Goal: Task Accomplishment & Management: Use online tool/utility

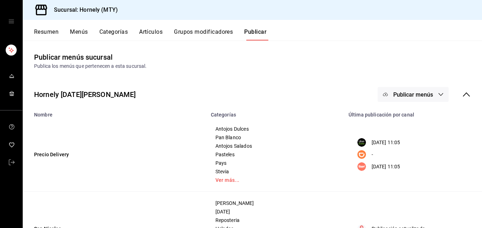
click at [53, 34] on button "Resumen" at bounding box center [46, 34] width 24 height 12
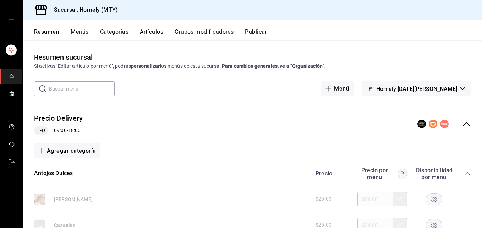
scroll to position [106, 0]
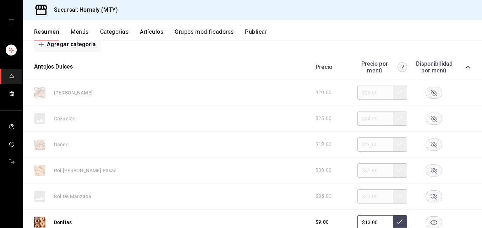
click at [431, 220] on rect "button" at bounding box center [434, 222] width 16 height 12
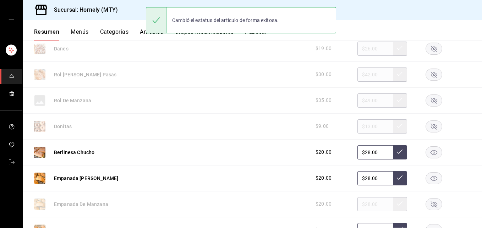
scroll to position [213, 0]
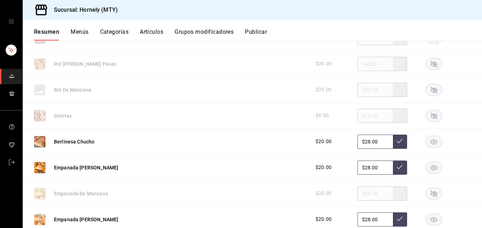
click at [430, 168] on icon "button" at bounding box center [433, 167] width 7 height 5
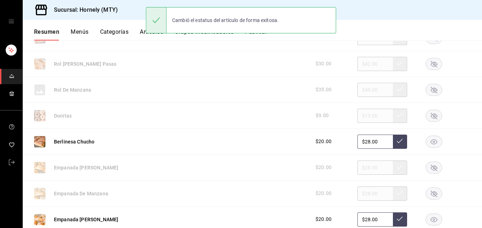
click at [431, 168] on icon "button" at bounding box center [434, 167] width 6 height 6
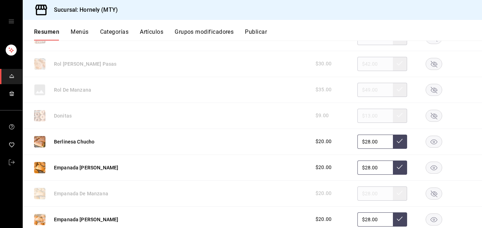
click at [427, 219] on rect "button" at bounding box center [434, 219] width 16 height 12
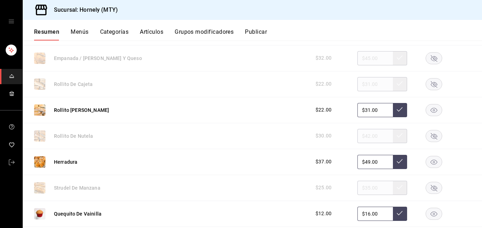
scroll to position [532, 0]
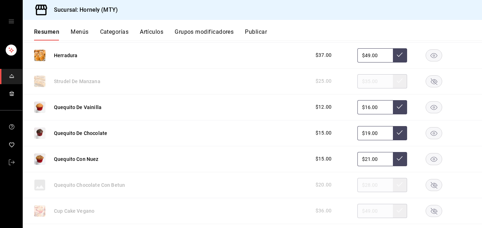
click at [426, 153] on rect "button" at bounding box center [434, 159] width 16 height 12
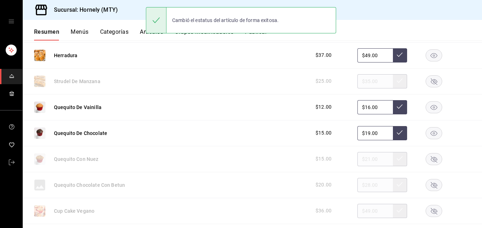
scroll to position [639, 0]
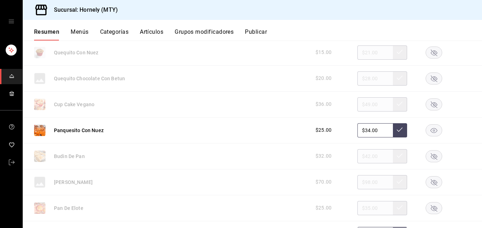
click at [427, 131] on rect "button" at bounding box center [434, 130] width 16 height 12
click at [429, 209] on rect "button" at bounding box center [434, 208] width 16 height 12
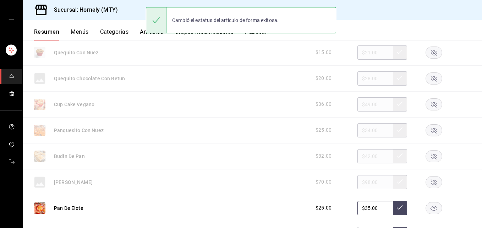
scroll to position [745, 0]
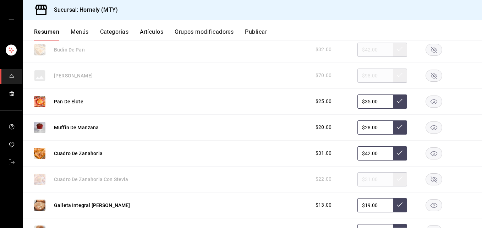
click at [430, 204] on icon "button" at bounding box center [433, 205] width 7 height 5
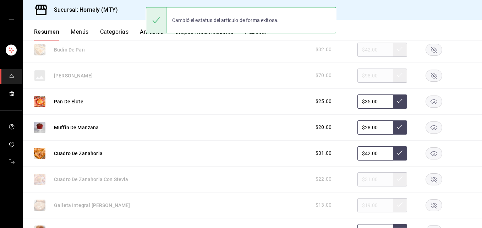
scroll to position [852, 0]
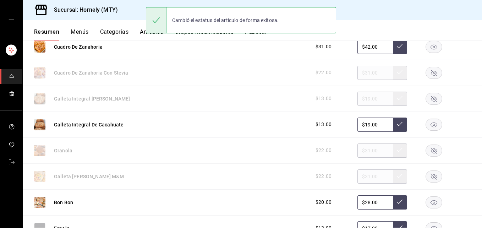
click at [426, 125] on rect "button" at bounding box center [434, 125] width 16 height 12
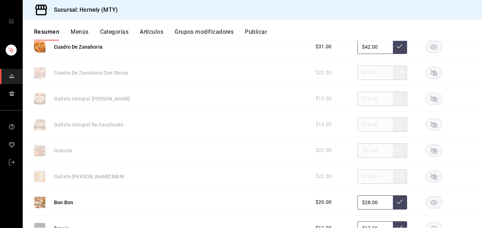
click at [432, 150] on rect "button" at bounding box center [434, 150] width 16 height 12
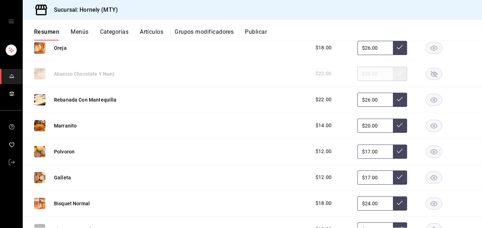
scroll to position [1171, 0]
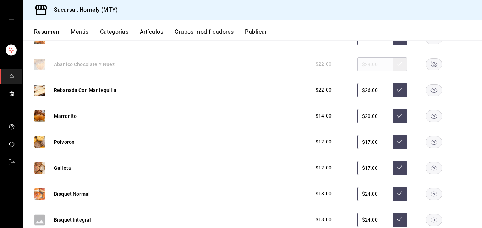
click at [427, 142] on rect "button" at bounding box center [434, 142] width 16 height 12
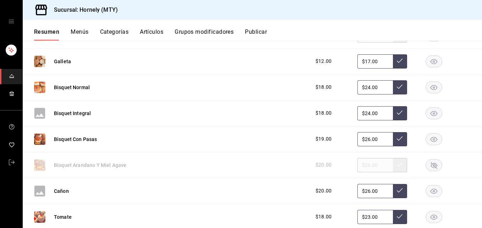
click at [429, 110] on rect "button" at bounding box center [434, 113] width 16 height 12
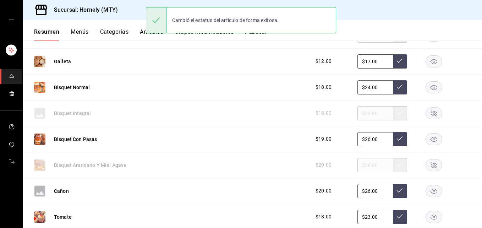
click at [433, 143] on rect "button" at bounding box center [434, 139] width 16 height 12
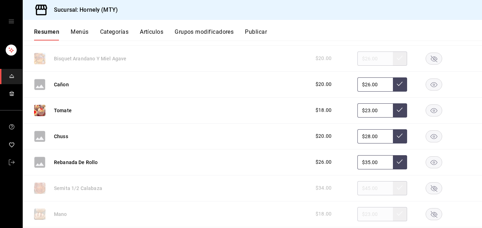
drag, startPoint x: 429, startPoint y: 161, endPoint x: 435, endPoint y: 139, distance: 22.6
click at [428, 158] on rect "button" at bounding box center [434, 162] width 16 height 12
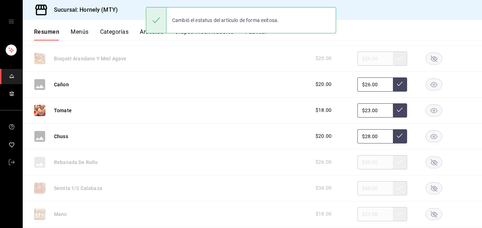
click at [435, 138] on rect "button" at bounding box center [434, 136] width 16 height 12
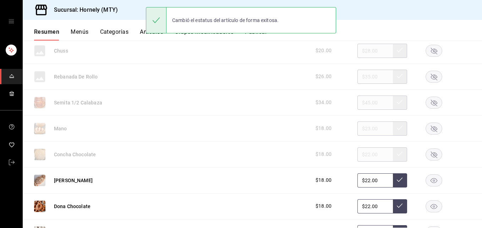
scroll to position [1491, 0]
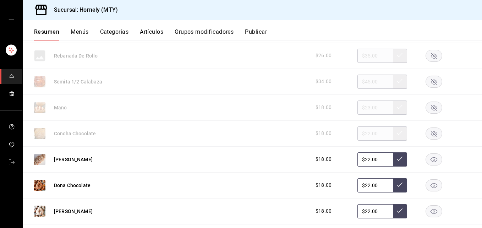
click at [430, 157] on icon "button" at bounding box center [433, 159] width 7 height 5
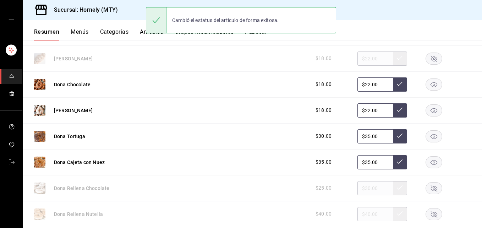
scroll to position [1597, 0]
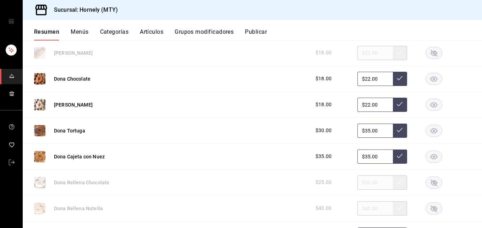
click at [426, 107] on rect "button" at bounding box center [434, 105] width 16 height 12
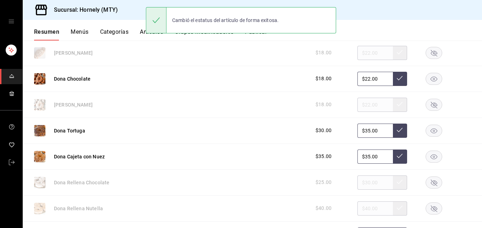
click at [428, 82] on rect "button" at bounding box center [434, 79] width 16 height 12
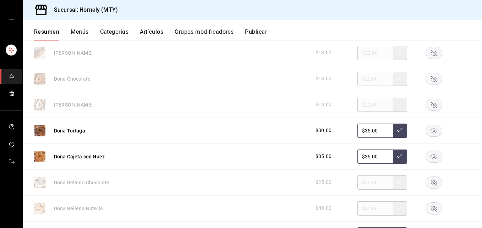
click at [426, 131] on rect "button" at bounding box center [434, 131] width 16 height 12
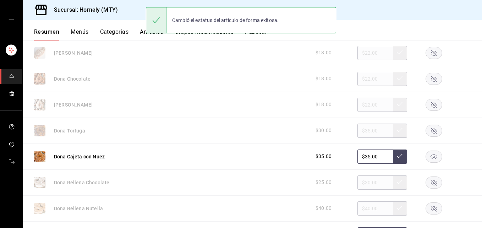
click at [430, 156] on icon "button" at bounding box center [433, 156] width 7 height 5
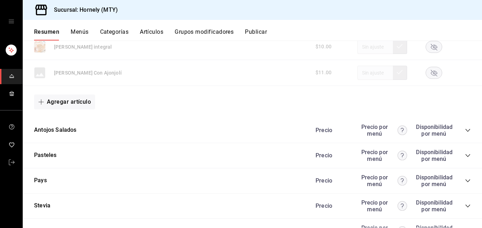
scroll to position [2236, 0]
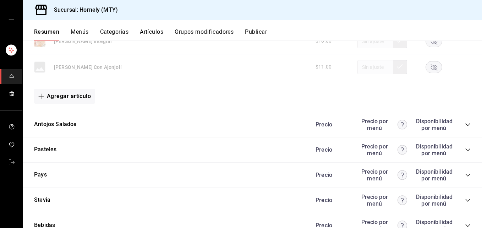
click at [465, 123] on icon "collapse-category-row" at bounding box center [468, 125] width 6 height 6
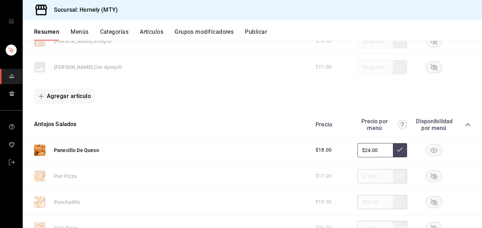
scroll to position [2342, 0]
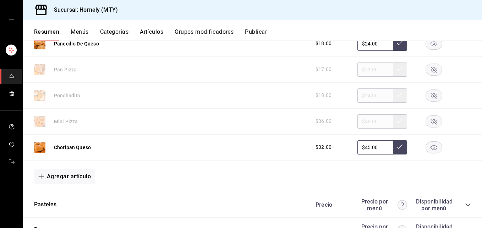
click at [431, 122] on icon "button" at bounding box center [434, 121] width 6 height 6
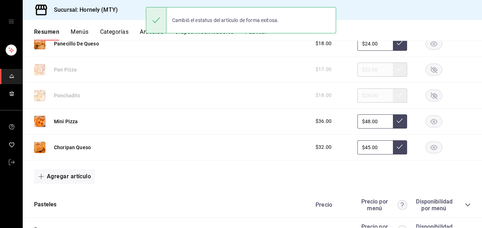
click at [431, 98] on icon "button" at bounding box center [434, 95] width 6 height 6
click at [431, 69] on rect "button" at bounding box center [434, 70] width 16 height 12
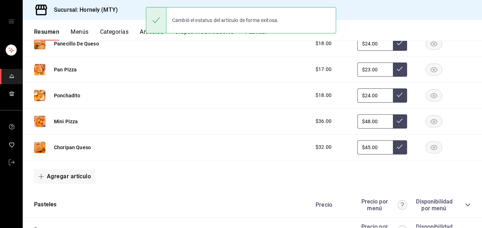
scroll to position [2236, 0]
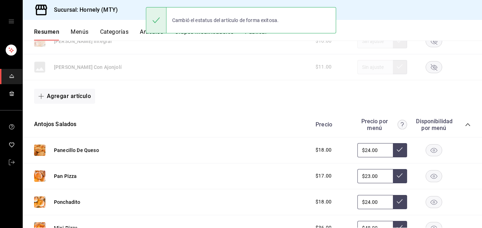
click at [465, 126] on icon "collapse-category-row" at bounding box center [468, 125] width 6 height 6
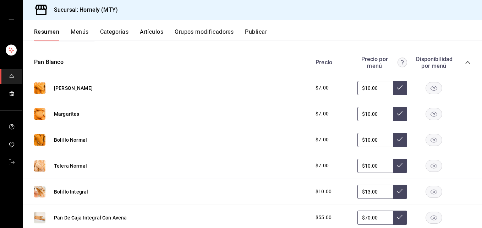
scroll to position [2023, 0]
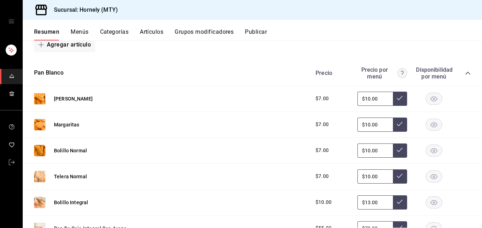
click at [465, 75] on icon "collapse-category-row" at bounding box center [468, 73] width 6 height 6
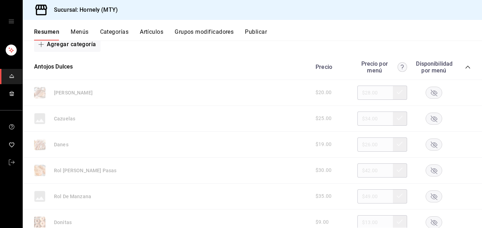
scroll to position [0, 0]
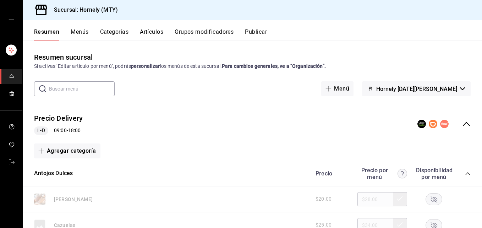
click at [253, 31] on button "Publicar" at bounding box center [256, 34] width 22 height 12
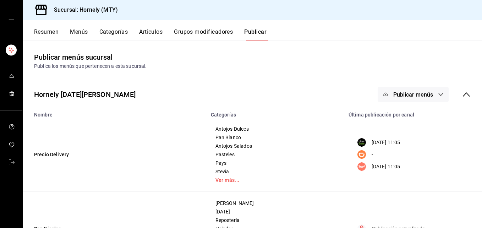
click at [429, 93] on button "Publicar menús" at bounding box center [413, 94] width 71 height 15
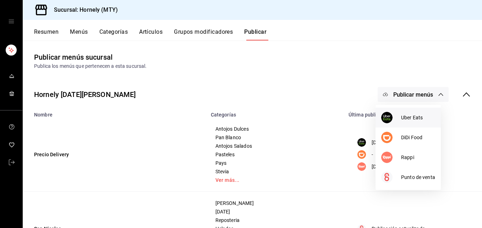
click at [391, 122] on div at bounding box center [391, 117] width 20 height 11
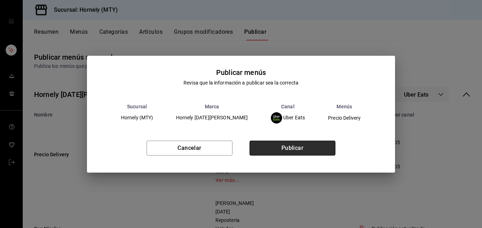
click at [327, 148] on button "Publicar" at bounding box center [292, 148] width 86 height 15
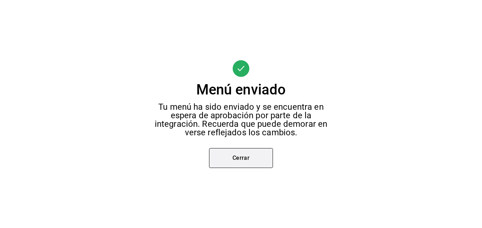
click at [267, 165] on button "Cerrar" at bounding box center [241, 158] width 64 height 20
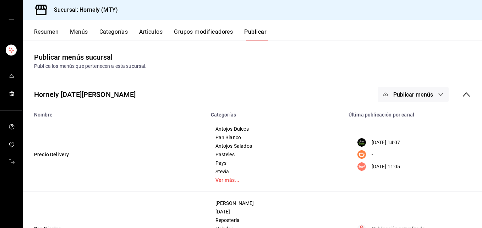
click at [432, 93] on button "Publicar menús" at bounding box center [413, 94] width 71 height 15
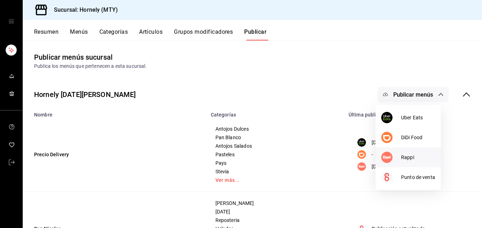
click at [398, 158] on div at bounding box center [391, 157] width 20 height 11
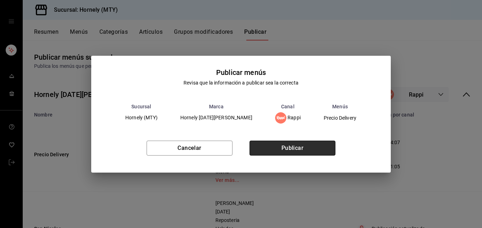
click at [309, 145] on button "Publicar" at bounding box center [292, 148] width 86 height 15
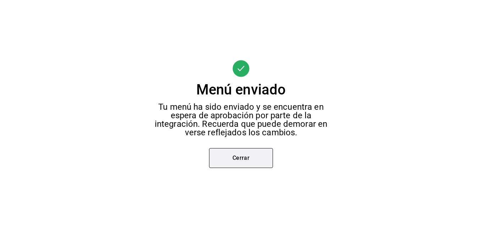
click at [230, 158] on button "Cerrar" at bounding box center [241, 158] width 64 height 20
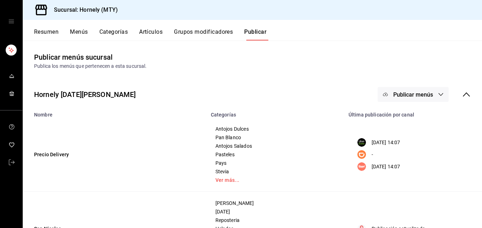
click at [57, 31] on button "Resumen" at bounding box center [46, 34] width 24 height 12
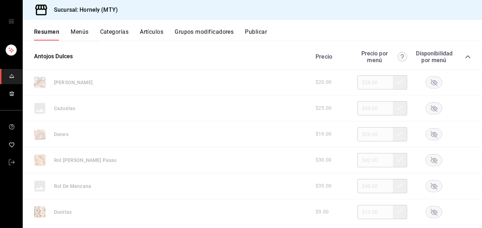
scroll to position [106, 0]
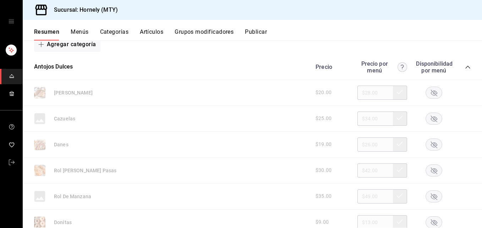
click at [430, 193] on rect "button" at bounding box center [434, 196] width 16 height 12
click at [259, 33] on button "Publicar" at bounding box center [256, 34] width 22 height 12
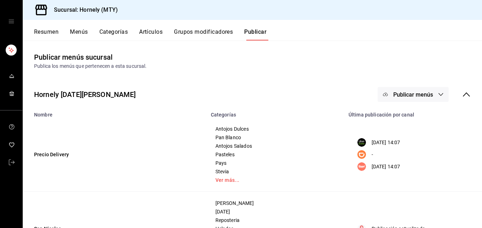
click at [393, 94] on span "Publicar menús" at bounding box center [413, 94] width 40 height 7
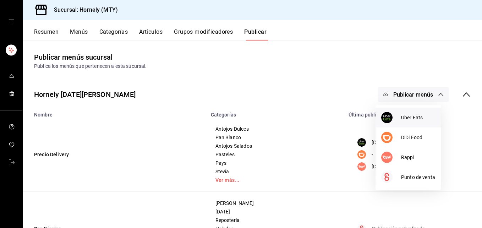
click at [398, 119] on div at bounding box center [391, 117] width 20 height 11
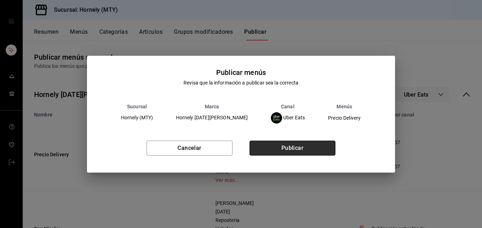
click at [278, 148] on button "Publicar" at bounding box center [292, 148] width 86 height 15
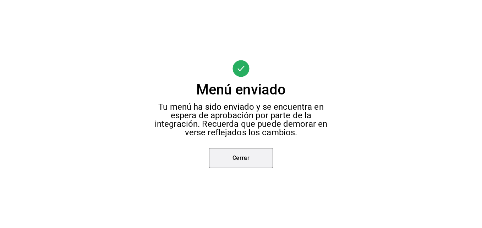
click at [252, 153] on button "Cerrar" at bounding box center [241, 158] width 64 height 20
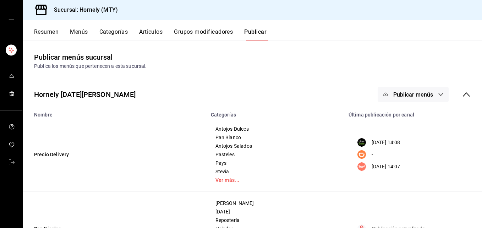
click at [388, 86] on div "Hornely [DATE][PERSON_NAME] Publicar menús" at bounding box center [252, 94] width 459 height 26
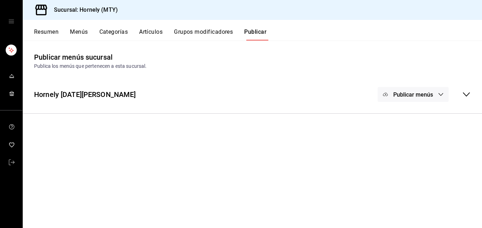
click at [465, 97] on icon at bounding box center [466, 94] width 9 height 9
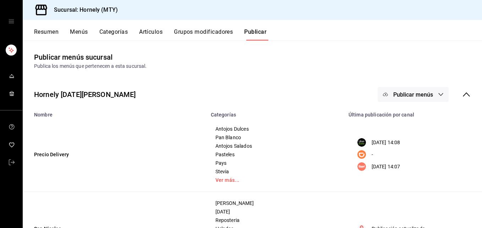
click at [440, 97] on button "Publicar menús" at bounding box center [413, 94] width 71 height 15
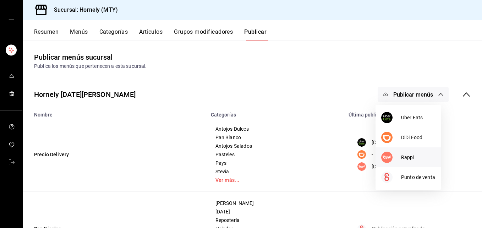
click at [397, 156] on div at bounding box center [391, 157] width 20 height 11
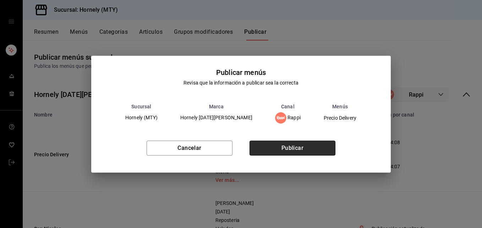
click at [297, 141] on button "Publicar" at bounding box center [292, 148] width 86 height 15
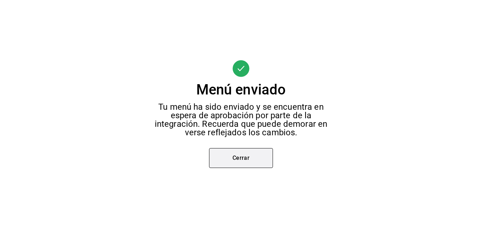
click at [225, 161] on button "Cerrar" at bounding box center [241, 158] width 64 height 20
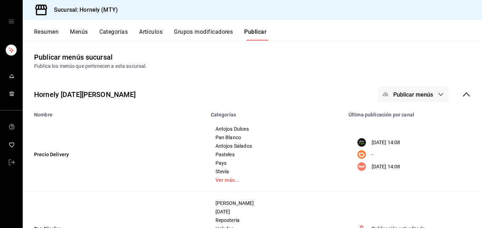
click at [47, 32] on button "Resumen" at bounding box center [46, 34] width 24 height 12
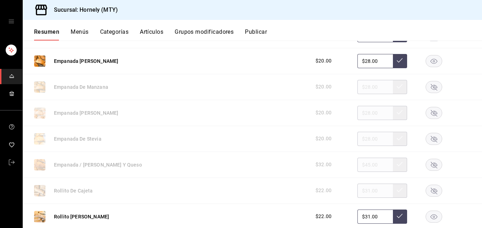
scroll to position [426, 0]
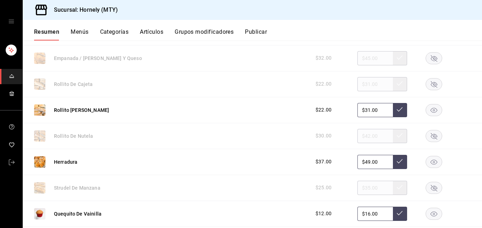
click at [426, 83] on rect "button" at bounding box center [434, 84] width 16 height 12
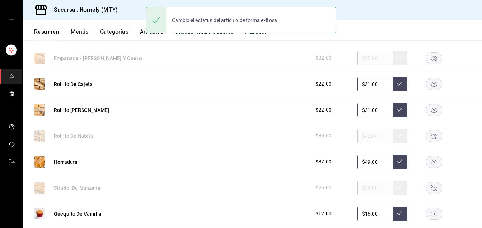
click at [427, 135] on rect "button" at bounding box center [434, 136] width 16 height 12
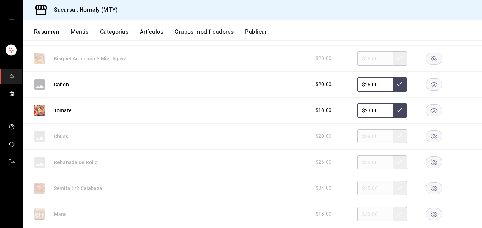
scroll to position [1491, 0]
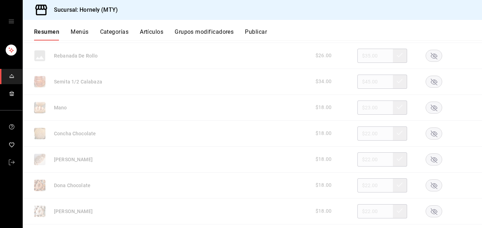
drag, startPoint x: 428, startPoint y: 163, endPoint x: 428, endPoint y: 150, distance: 12.1
click at [428, 161] on rect "button" at bounding box center [434, 159] width 16 height 12
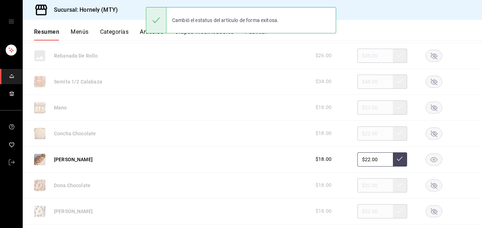
click at [430, 133] on rect "button" at bounding box center [434, 133] width 16 height 12
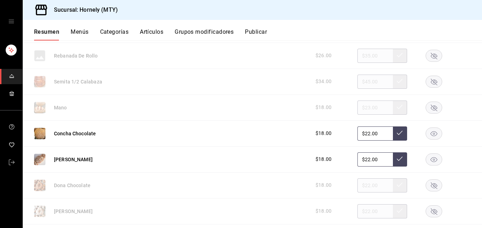
scroll to position [1597, 0]
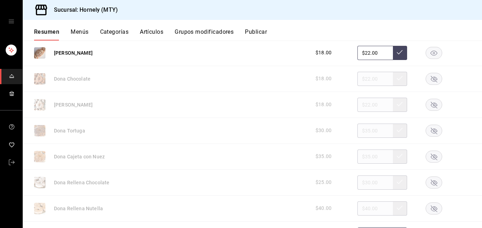
click at [431, 104] on icon "button" at bounding box center [434, 104] width 6 height 6
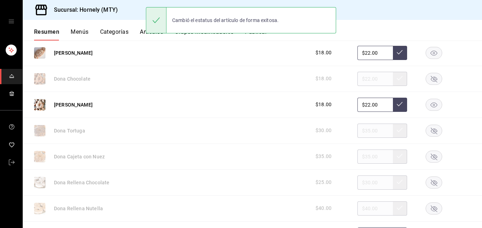
click at [432, 79] on icon "button" at bounding box center [434, 79] width 6 height 6
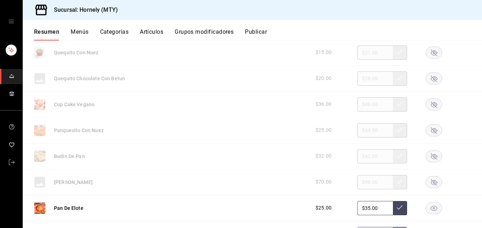
scroll to position [213, 0]
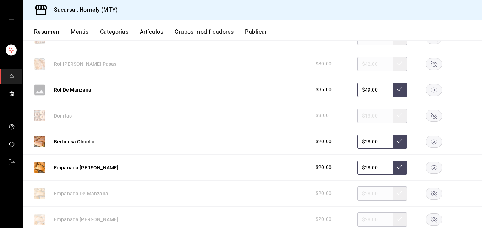
click at [264, 29] on button "Publicar" at bounding box center [256, 34] width 22 height 12
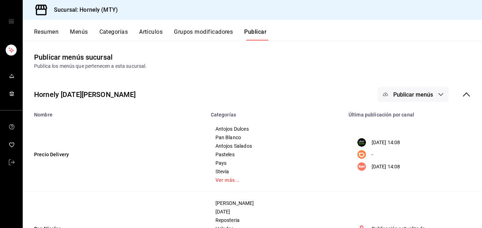
click at [398, 94] on span "Publicar menús" at bounding box center [413, 94] width 40 height 7
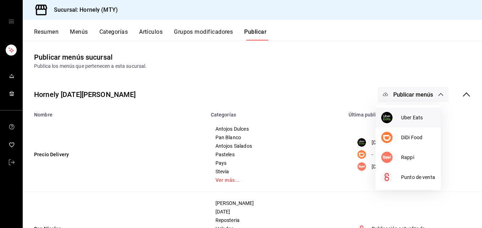
click at [382, 115] on img at bounding box center [386, 117] width 11 height 11
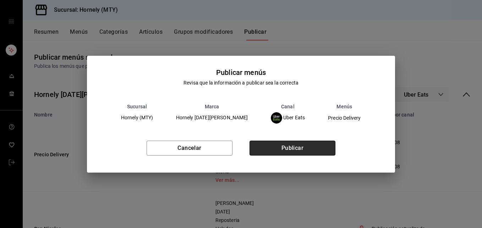
click at [311, 148] on button "Publicar" at bounding box center [292, 148] width 86 height 15
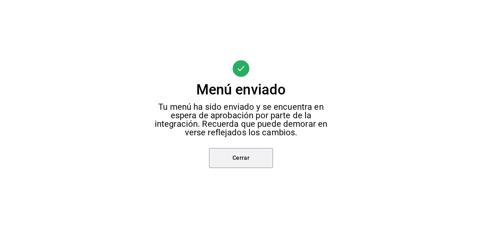
click at [254, 160] on button "Cerrar" at bounding box center [241, 158] width 64 height 20
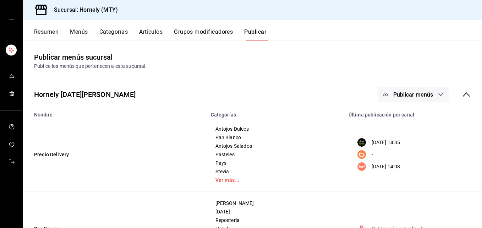
click at [393, 95] on span "Publicar menús" at bounding box center [413, 94] width 40 height 7
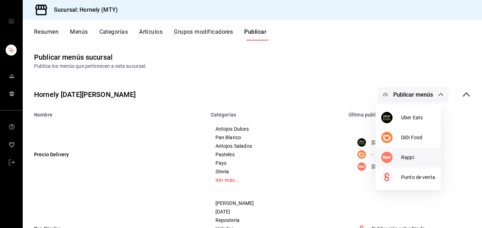
click at [395, 152] on div at bounding box center [391, 157] width 20 height 11
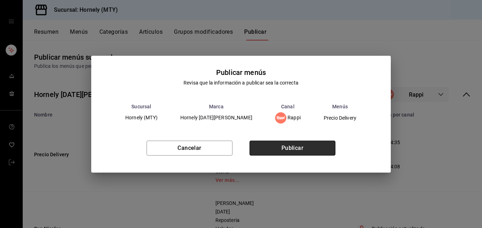
click at [325, 150] on button "Publicar" at bounding box center [292, 148] width 86 height 15
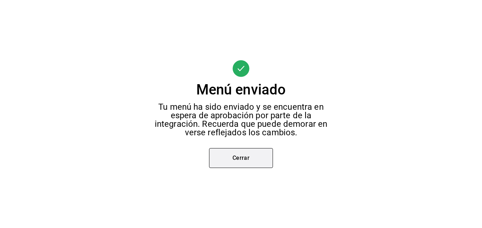
click at [248, 160] on button "Cerrar" at bounding box center [241, 158] width 64 height 20
